Goal: Check status: Check status

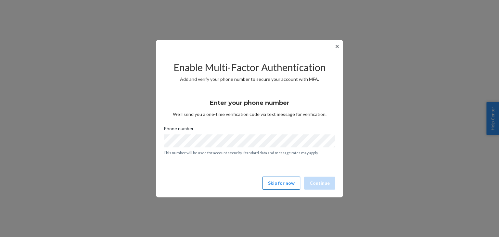
click at [290, 183] on button "Skip for now" at bounding box center [281, 183] width 38 height 13
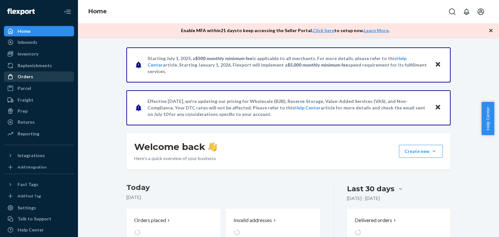
click at [30, 76] on div "Orders" at bounding box center [26, 76] width 16 height 6
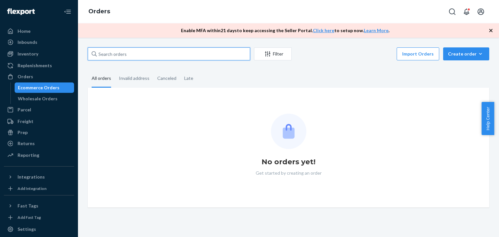
click at [145, 57] on input "text" at bounding box center [169, 53] width 162 height 13
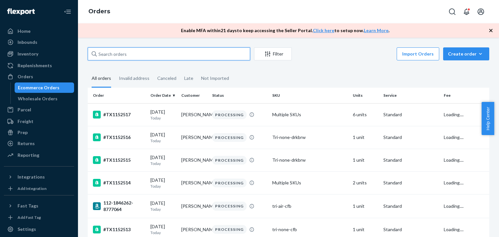
paste input "TX1152149"
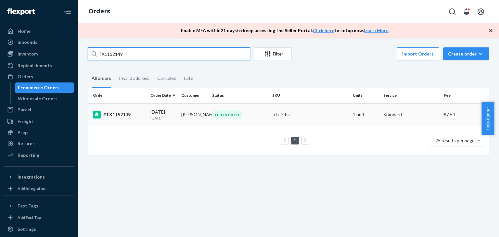
type input "TX1152149"
click at [163, 111] on div "[DATE] [DATE]" at bounding box center [163, 115] width 26 height 12
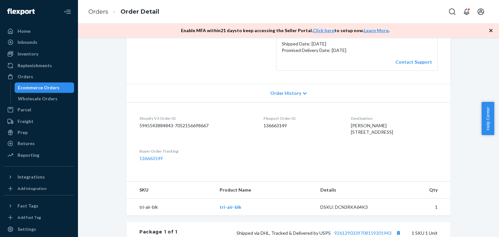
scroll to position [162, 0]
